Goal: Task Accomplishment & Management: Manage account settings

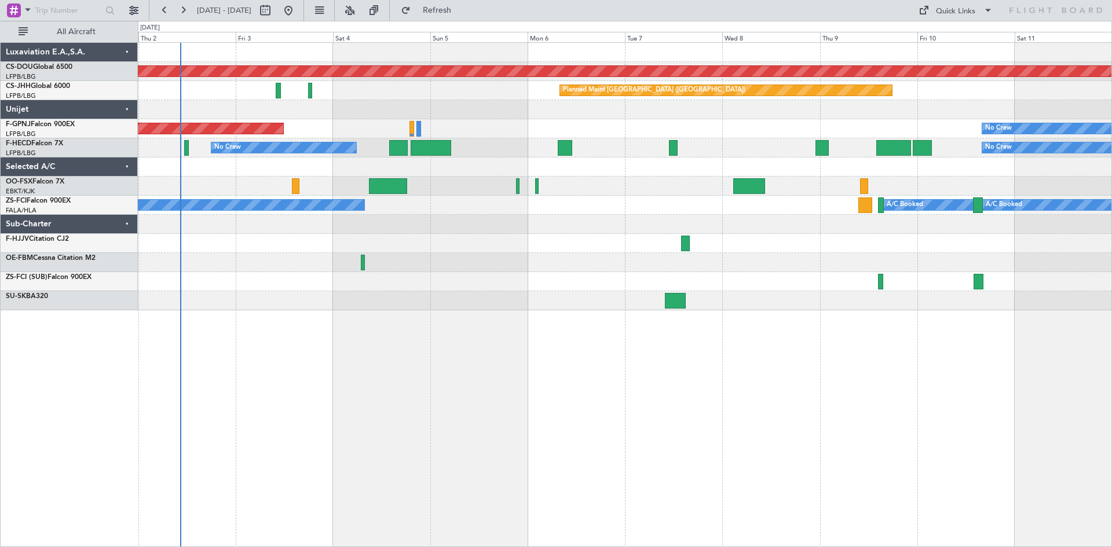
click at [541, 466] on div "Planned Maint London ([GEOGRAPHIC_DATA]) Planned Maint [GEOGRAPHIC_DATA] ([GEOG…" at bounding box center [625, 294] width 974 height 505
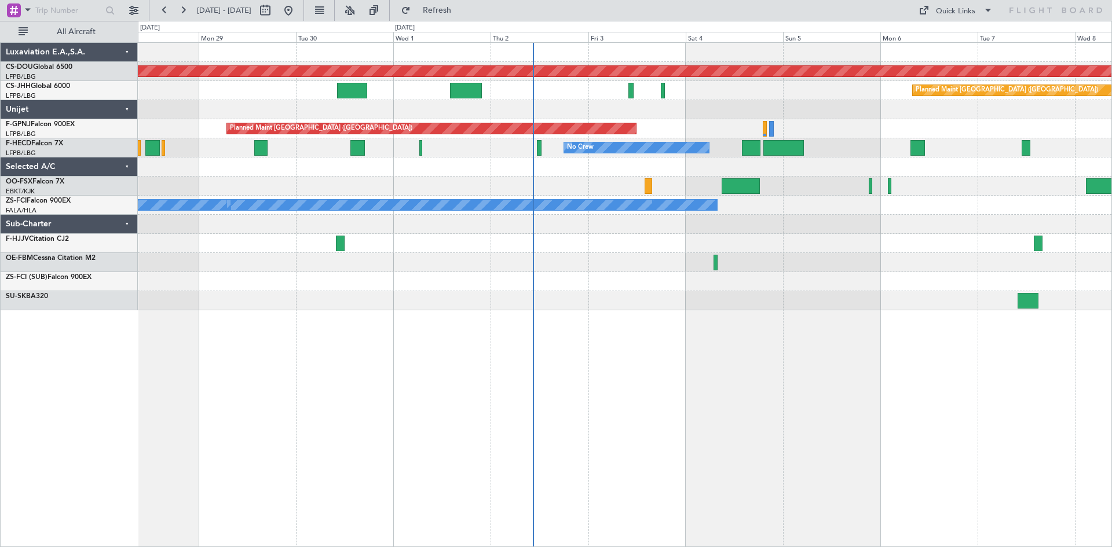
click at [632, 299] on div at bounding box center [624, 300] width 973 height 19
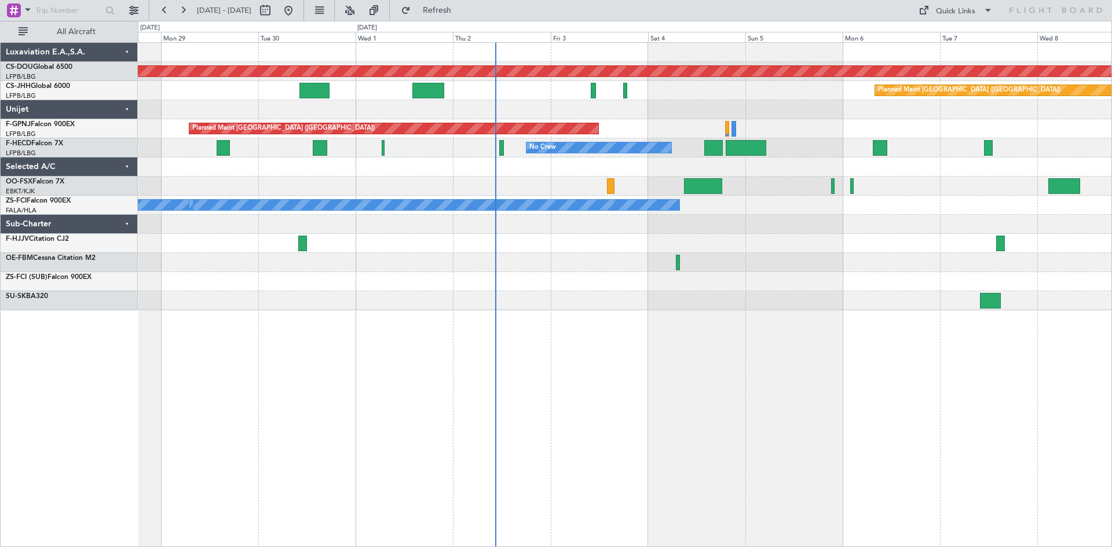
click at [590, 308] on div at bounding box center [624, 300] width 973 height 19
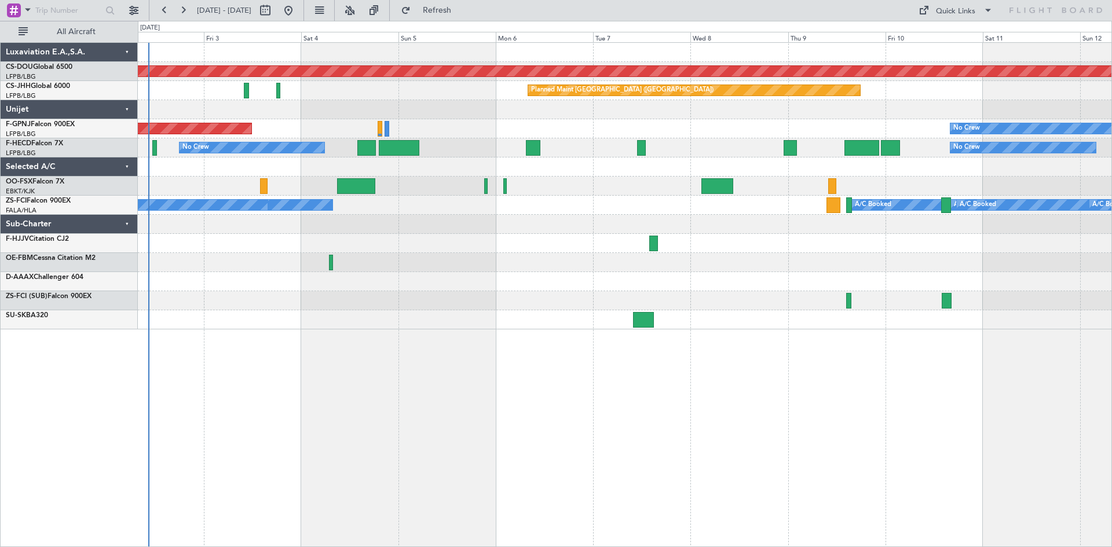
click at [710, 335] on div "Planned Maint London ([GEOGRAPHIC_DATA]) Planned Maint [GEOGRAPHIC_DATA] ([GEOG…" at bounding box center [625, 294] width 974 height 505
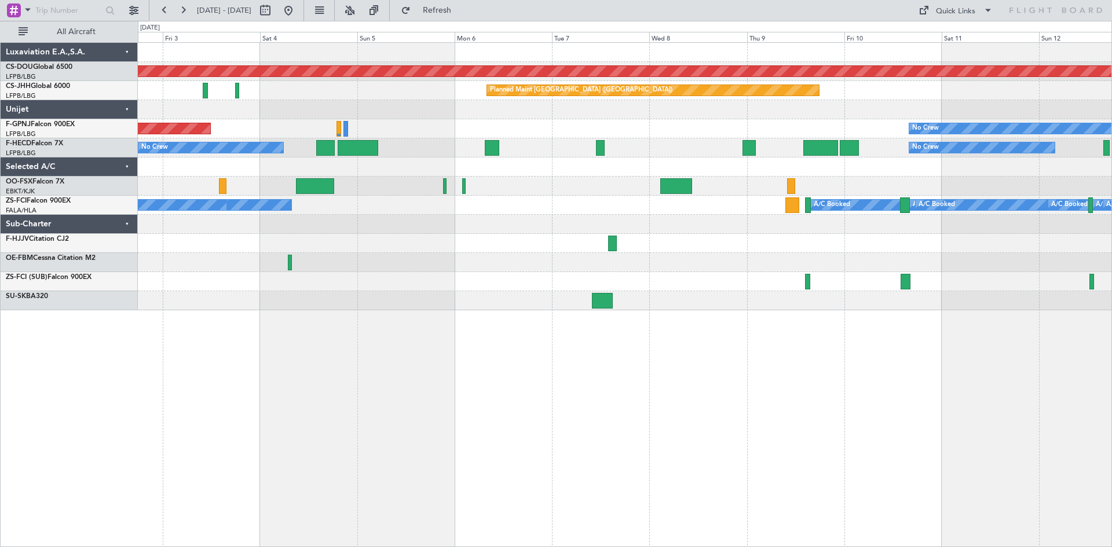
click at [685, 281] on div "Planned Maint London ([GEOGRAPHIC_DATA]) Planned Maint [GEOGRAPHIC_DATA] ([GEOG…" at bounding box center [624, 177] width 973 height 268
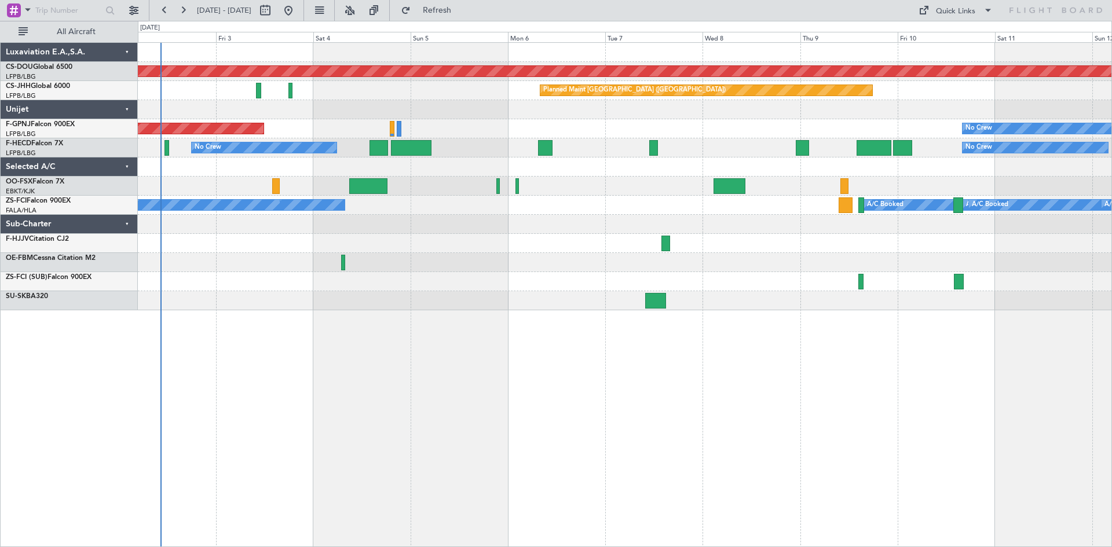
click at [614, 270] on div "Planned Maint London ([GEOGRAPHIC_DATA]) Planned Maint [GEOGRAPHIC_DATA] ([GEOG…" at bounding box center [624, 177] width 973 height 268
click at [665, 256] on div "Planned Maint London ([GEOGRAPHIC_DATA]) Planned Maint [GEOGRAPHIC_DATA] ([GEOG…" at bounding box center [624, 177] width 973 height 268
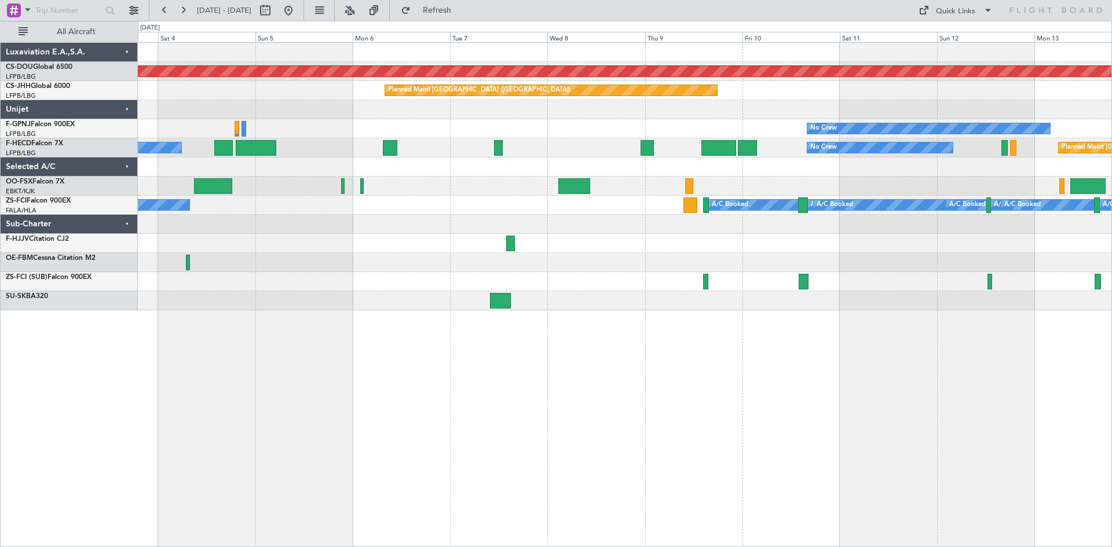
click at [660, 296] on div "Planned Maint London ([GEOGRAPHIC_DATA]) Planned Maint [GEOGRAPHIC_DATA] ([GEOG…" at bounding box center [624, 177] width 973 height 268
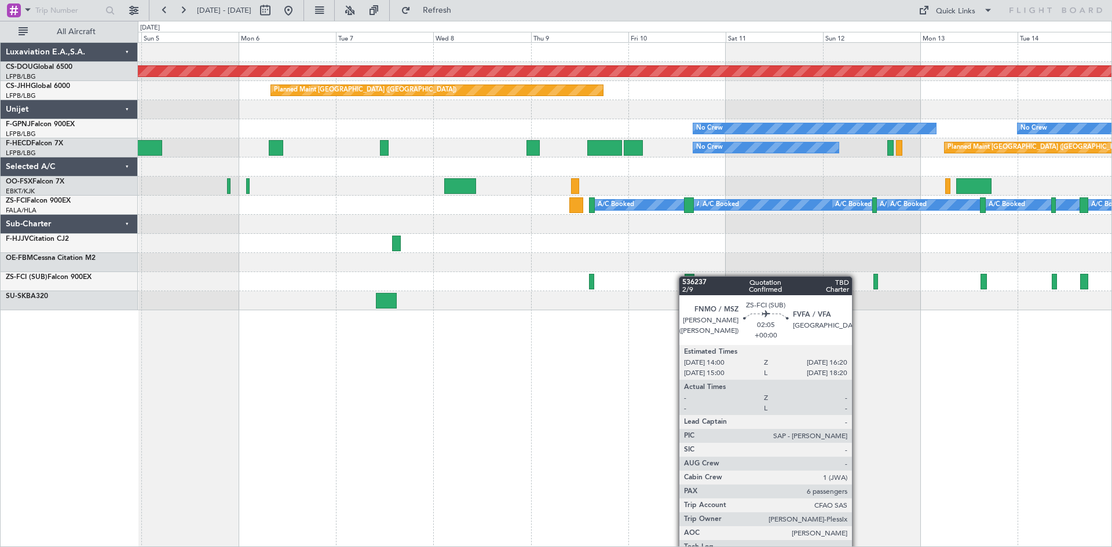
click at [684, 276] on div at bounding box center [689, 282] width 10 height 16
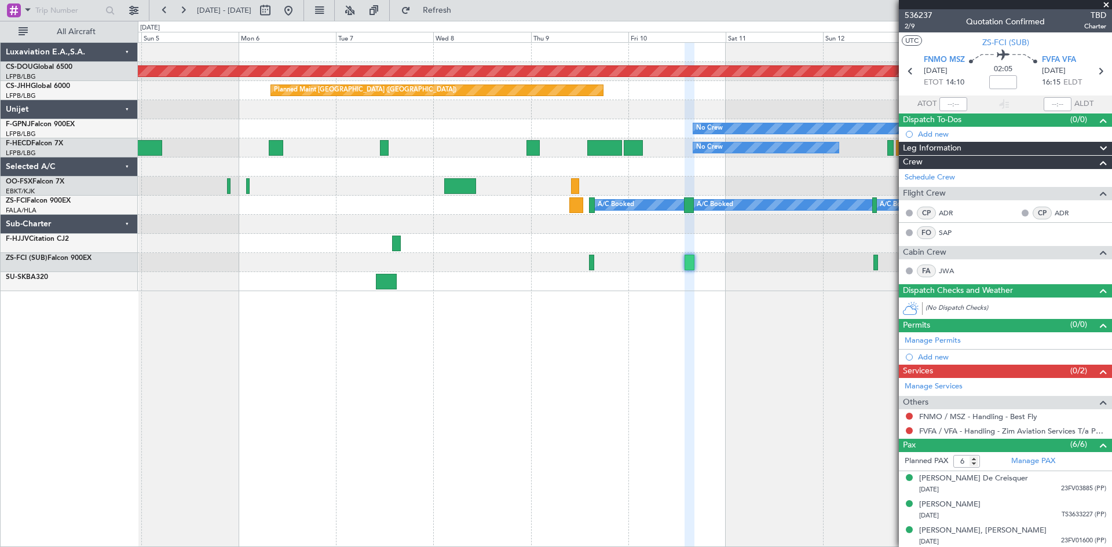
click at [1105, 3] on span at bounding box center [1106, 5] width 12 height 10
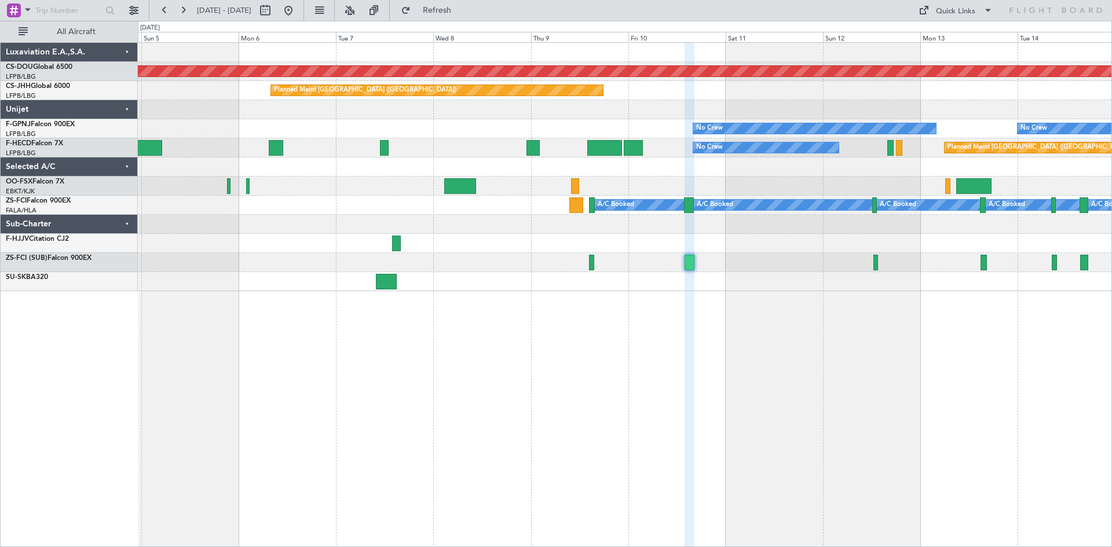
type input "0"
click at [671, 344] on div "Planned Maint London ([GEOGRAPHIC_DATA]) Planned Maint [GEOGRAPHIC_DATA] ([GEOG…" at bounding box center [625, 294] width 974 height 505
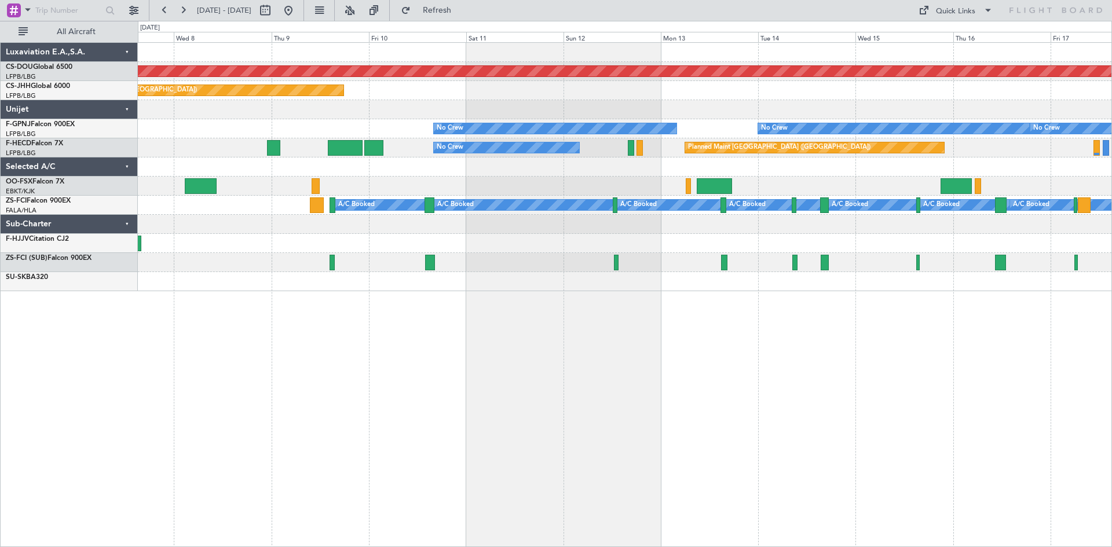
click at [643, 324] on div "Planned Maint London ([GEOGRAPHIC_DATA]) Planned Maint [GEOGRAPHIC_DATA] ([GEOG…" at bounding box center [625, 294] width 974 height 505
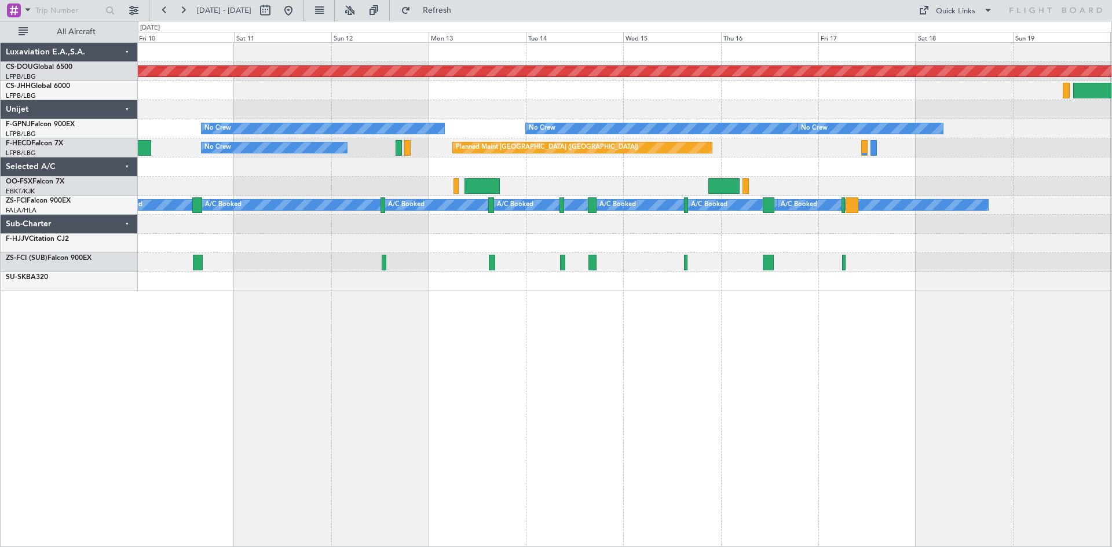
click at [568, 274] on div "Planned Maint London ([GEOGRAPHIC_DATA]) Planned Maint [GEOGRAPHIC_DATA] ([GEOG…" at bounding box center [624, 167] width 973 height 248
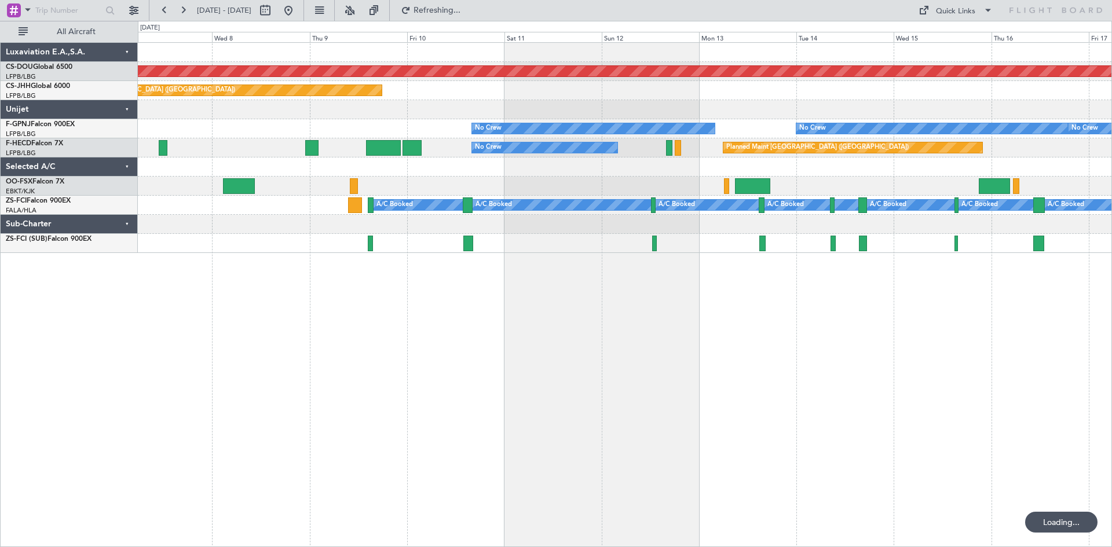
click at [894, 314] on div "Planned Maint London ([GEOGRAPHIC_DATA]) Planned Maint [GEOGRAPHIC_DATA] ([GEOG…" at bounding box center [625, 294] width 974 height 505
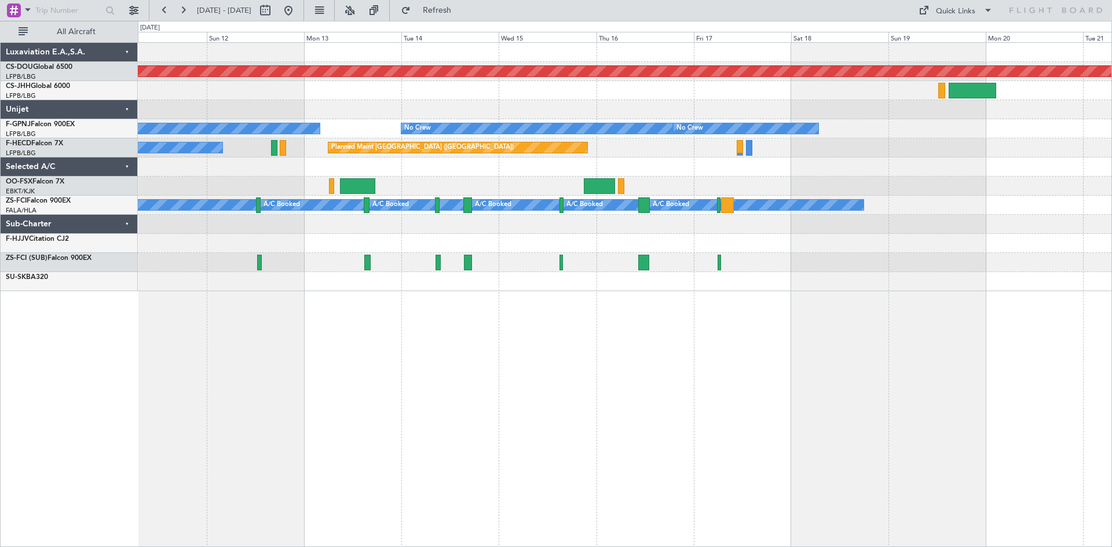
click at [518, 342] on div "Planned Maint London ([GEOGRAPHIC_DATA]) Planned Maint [GEOGRAPHIC_DATA] ([GEOG…" at bounding box center [625, 294] width 974 height 505
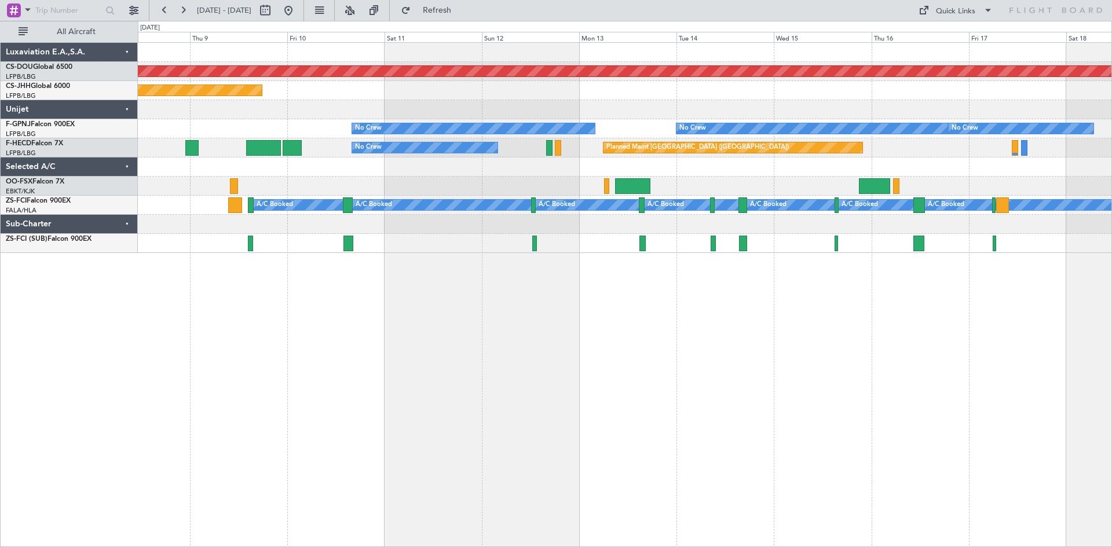
click at [879, 279] on div "Planned Maint London ([GEOGRAPHIC_DATA]) Planned Maint [GEOGRAPHIC_DATA] ([GEOG…" at bounding box center [625, 294] width 974 height 505
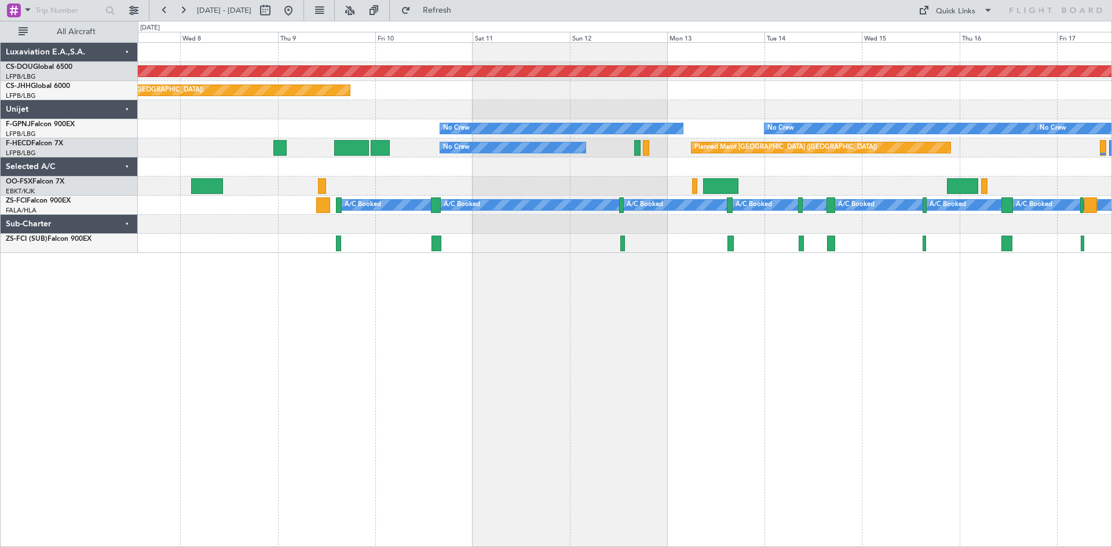
click at [686, 346] on div "Planned Maint London ([GEOGRAPHIC_DATA]) Planned Maint [GEOGRAPHIC_DATA] ([GEOG…" at bounding box center [625, 294] width 974 height 505
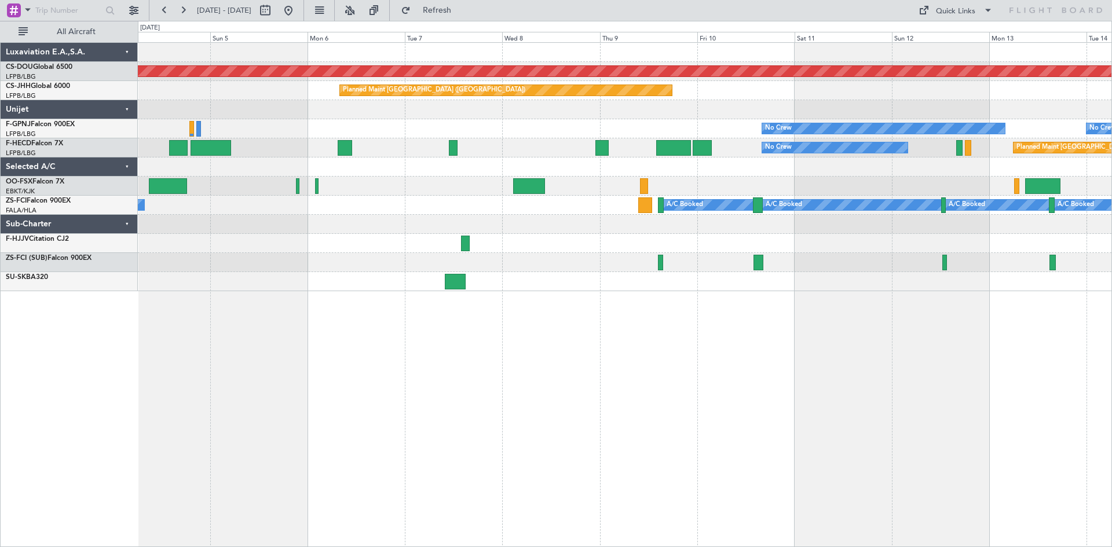
click at [788, 261] on div "Planned Maint London ([GEOGRAPHIC_DATA]) Planned Maint [GEOGRAPHIC_DATA] ([GEOG…" at bounding box center [625, 294] width 974 height 505
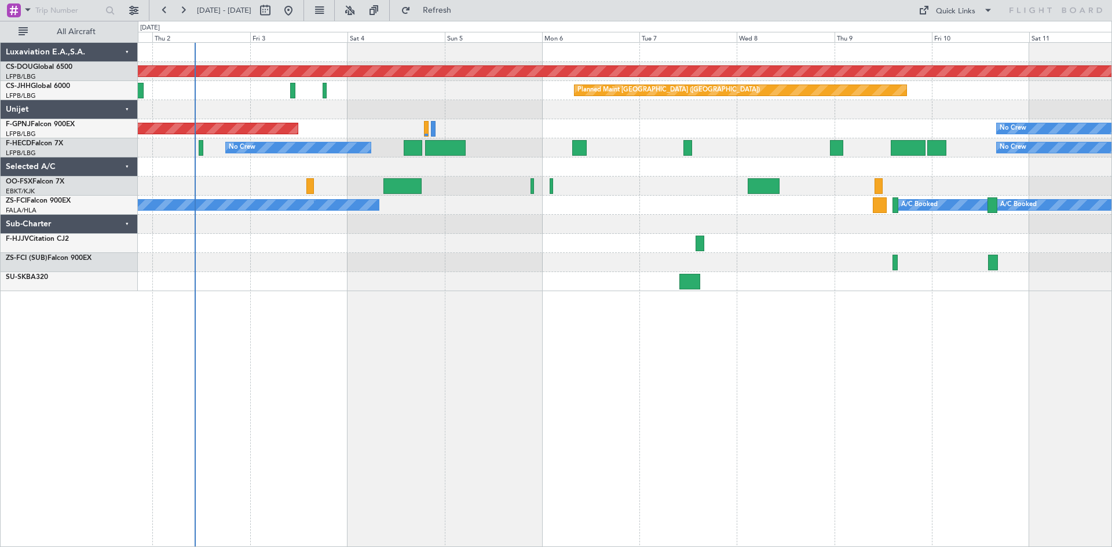
click at [715, 280] on div "Planned Maint London ([GEOGRAPHIC_DATA]) Planned Maint [GEOGRAPHIC_DATA] ([GEOG…" at bounding box center [625, 294] width 974 height 505
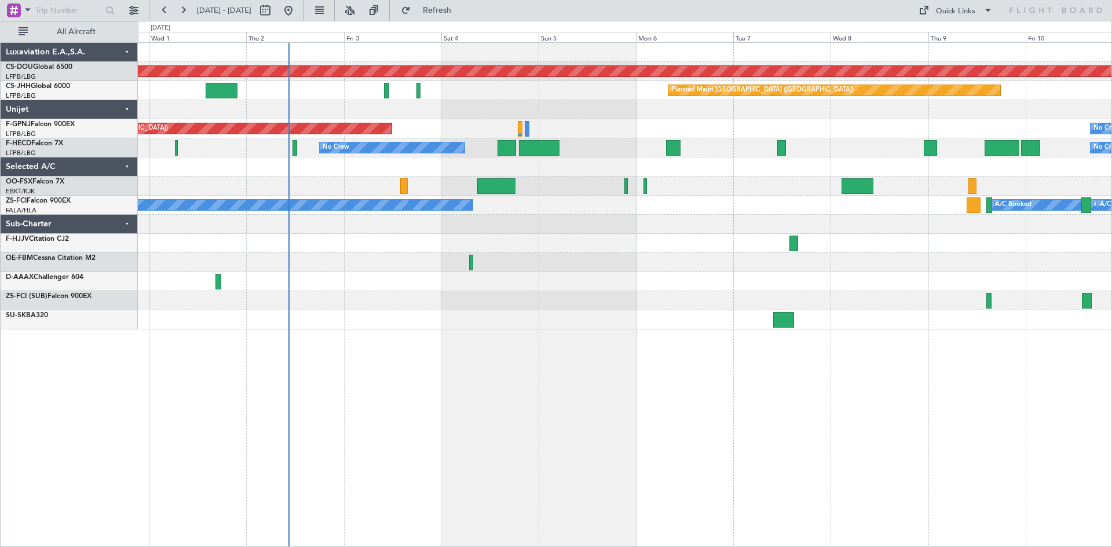
click at [735, 396] on div "Planned Maint London ([GEOGRAPHIC_DATA]) Planned Maint [GEOGRAPHIC_DATA] ([GEOG…" at bounding box center [625, 294] width 974 height 505
click at [581, 368] on div "Planned Maint London ([GEOGRAPHIC_DATA]) Planned Maint [GEOGRAPHIC_DATA] ([GEOG…" at bounding box center [625, 294] width 974 height 505
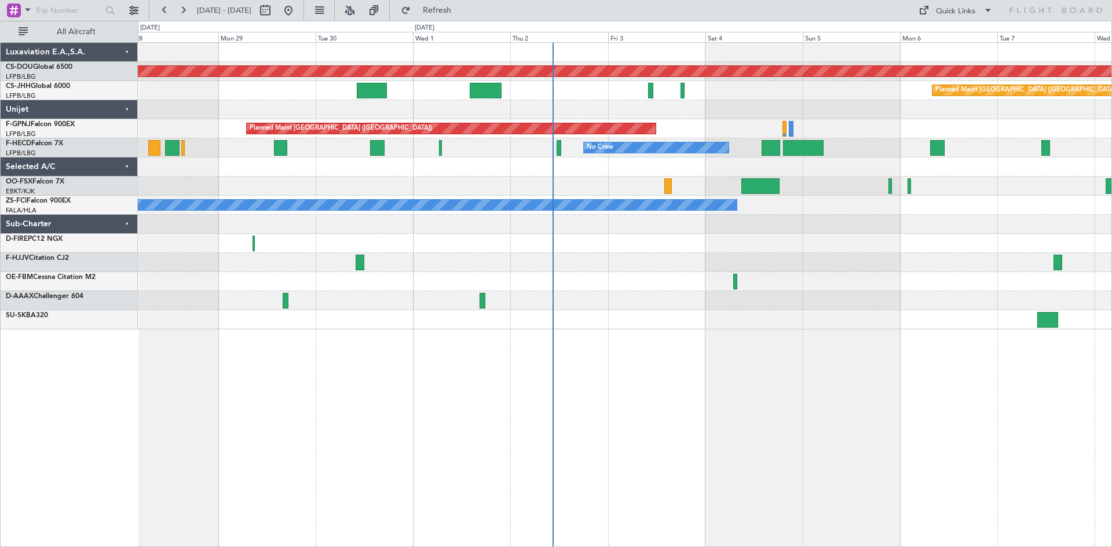
click at [598, 367] on div "Planned Maint London ([GEOGRAPHIC_DATA]) Planned Maint [GEOGRAPHIC_DATA] ([GEOG…" at bounding box center [625, 294] width 974 height 505
